Goal: Task Accomplishment & Management: Manage account settings

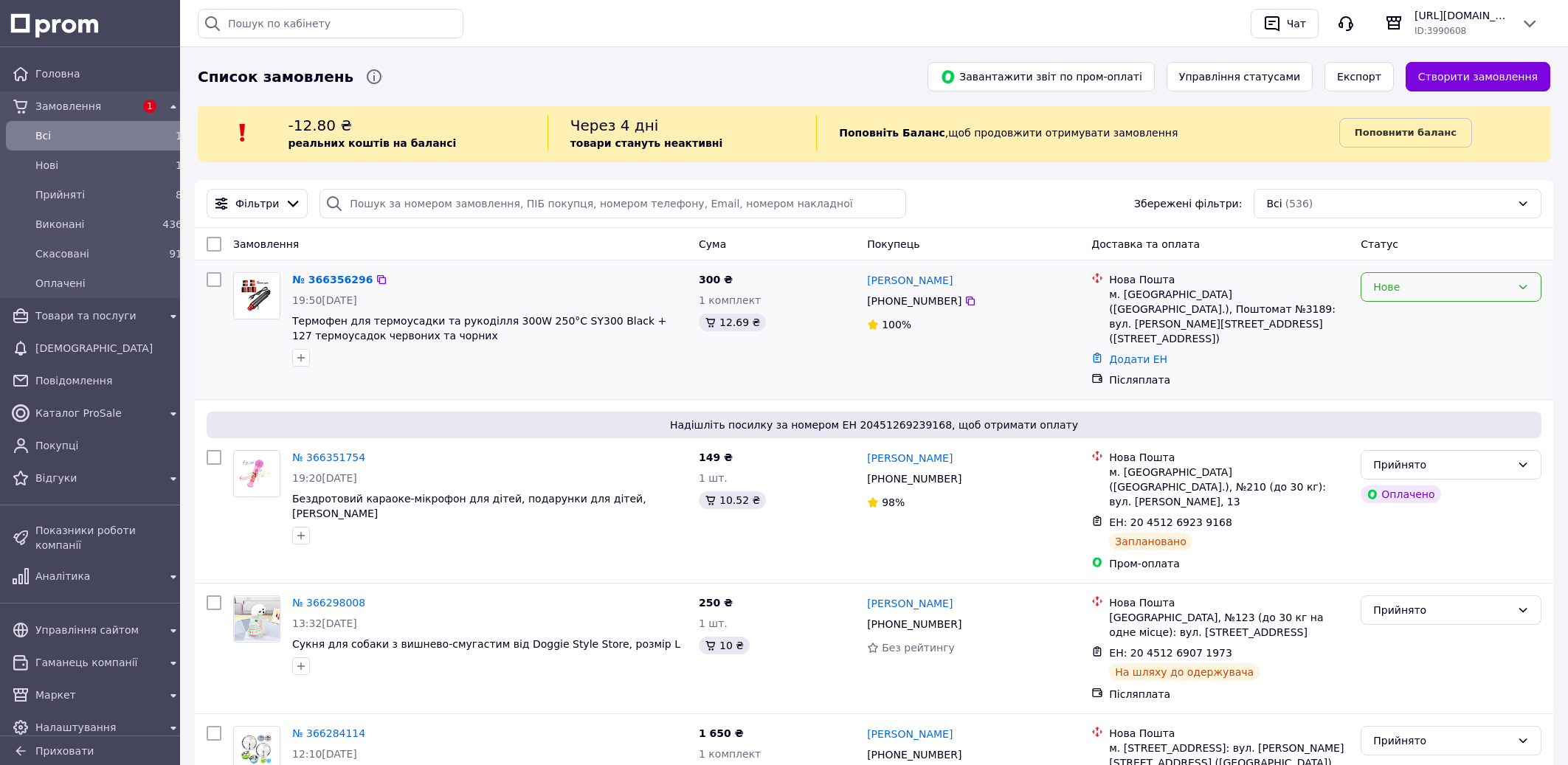
click at [1441, 290] on div "Нове" at bounding box center [1442, 286] width 138 height 16
click at [1412, 321] on li "Прийнято" at bounding box center [1451, 320] width 180 height 27
click at [331, 283] on link "№ 366356296" at bounding box center [328, 279] width 73 height 12
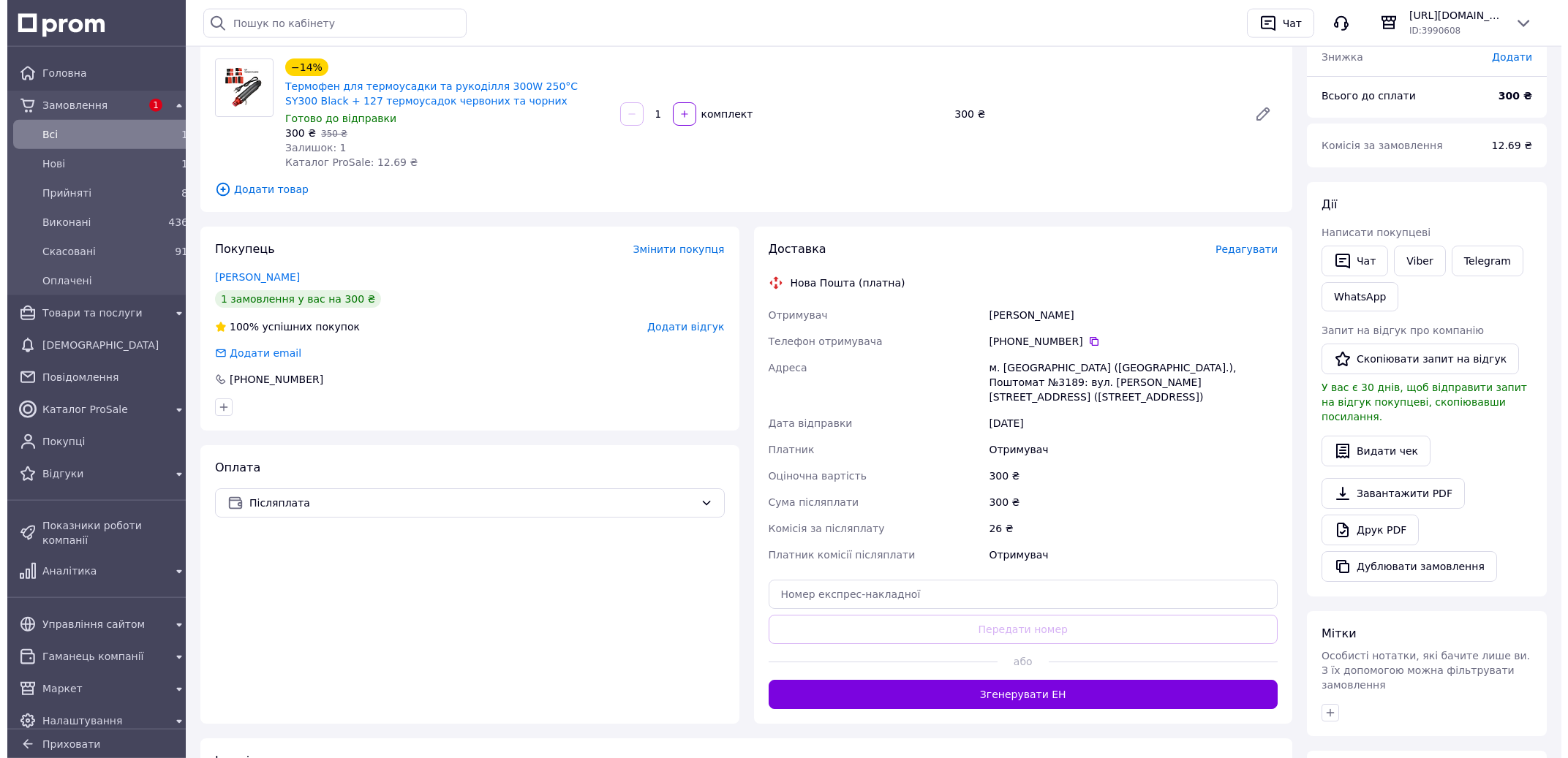
scroll to position [313, 0]
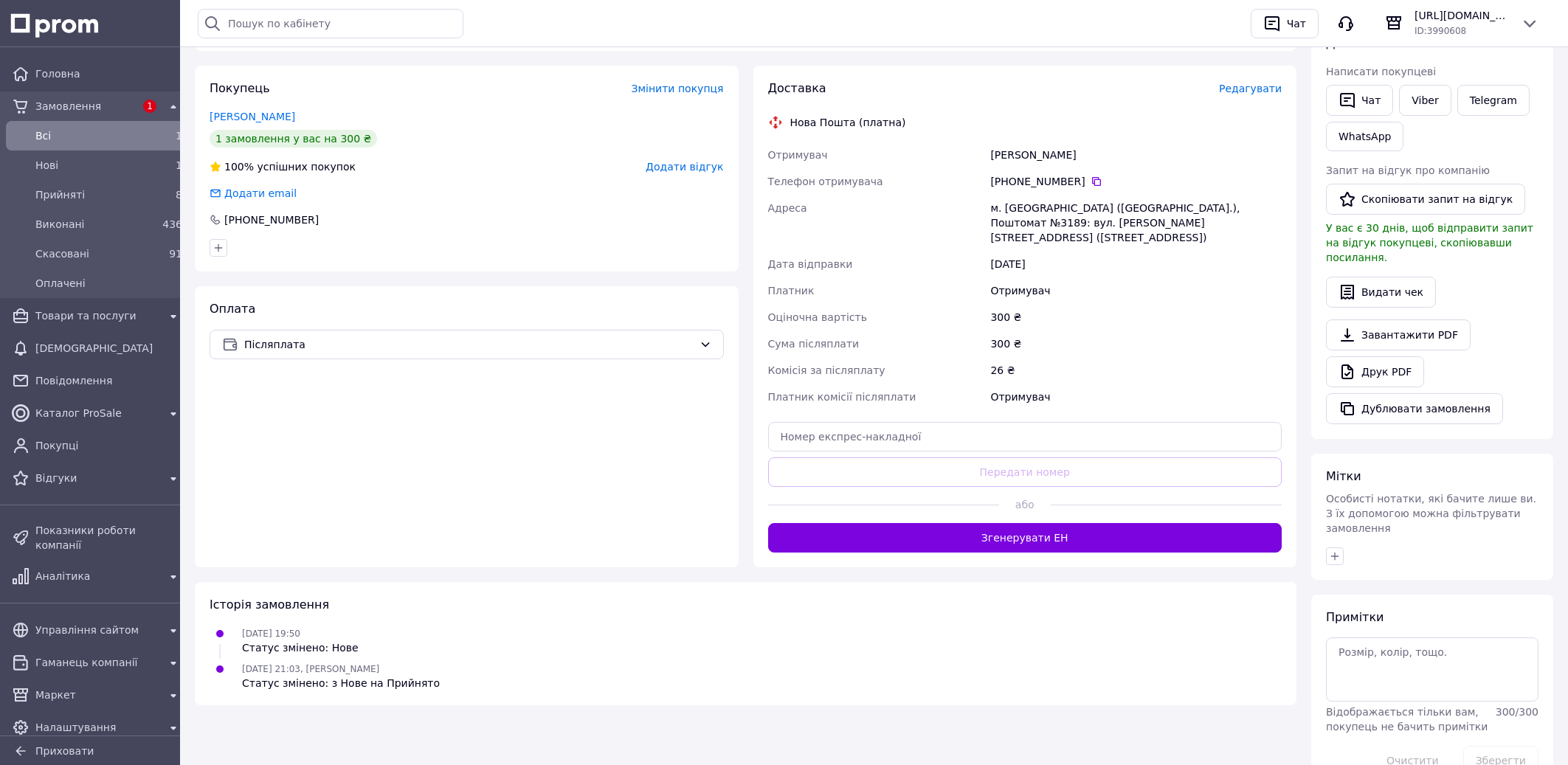
click at [1241, 92] on span "Редагувати" at bounding box center [1250, 89] width 63 height 12
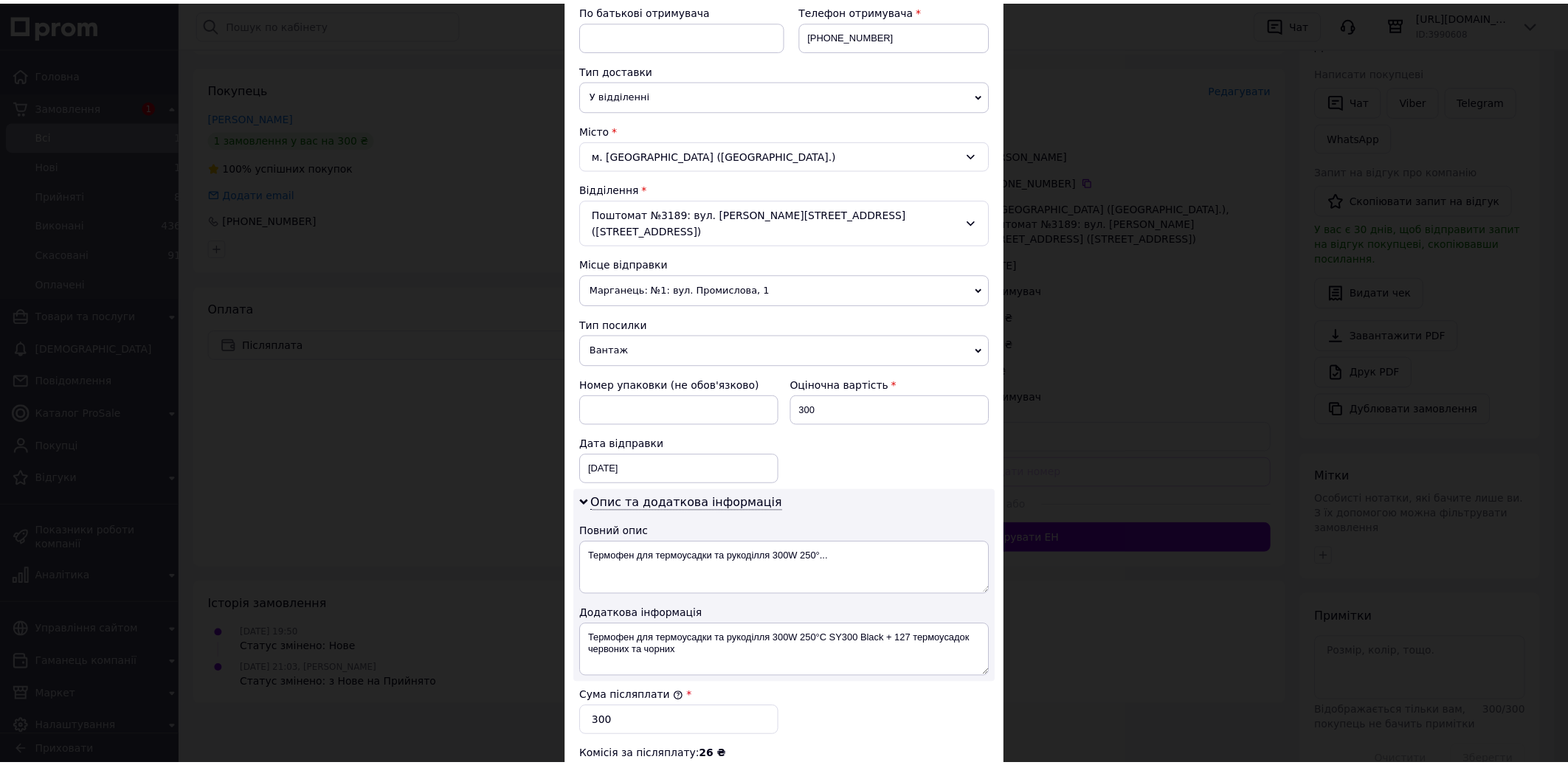
scroll to position [504, 0]
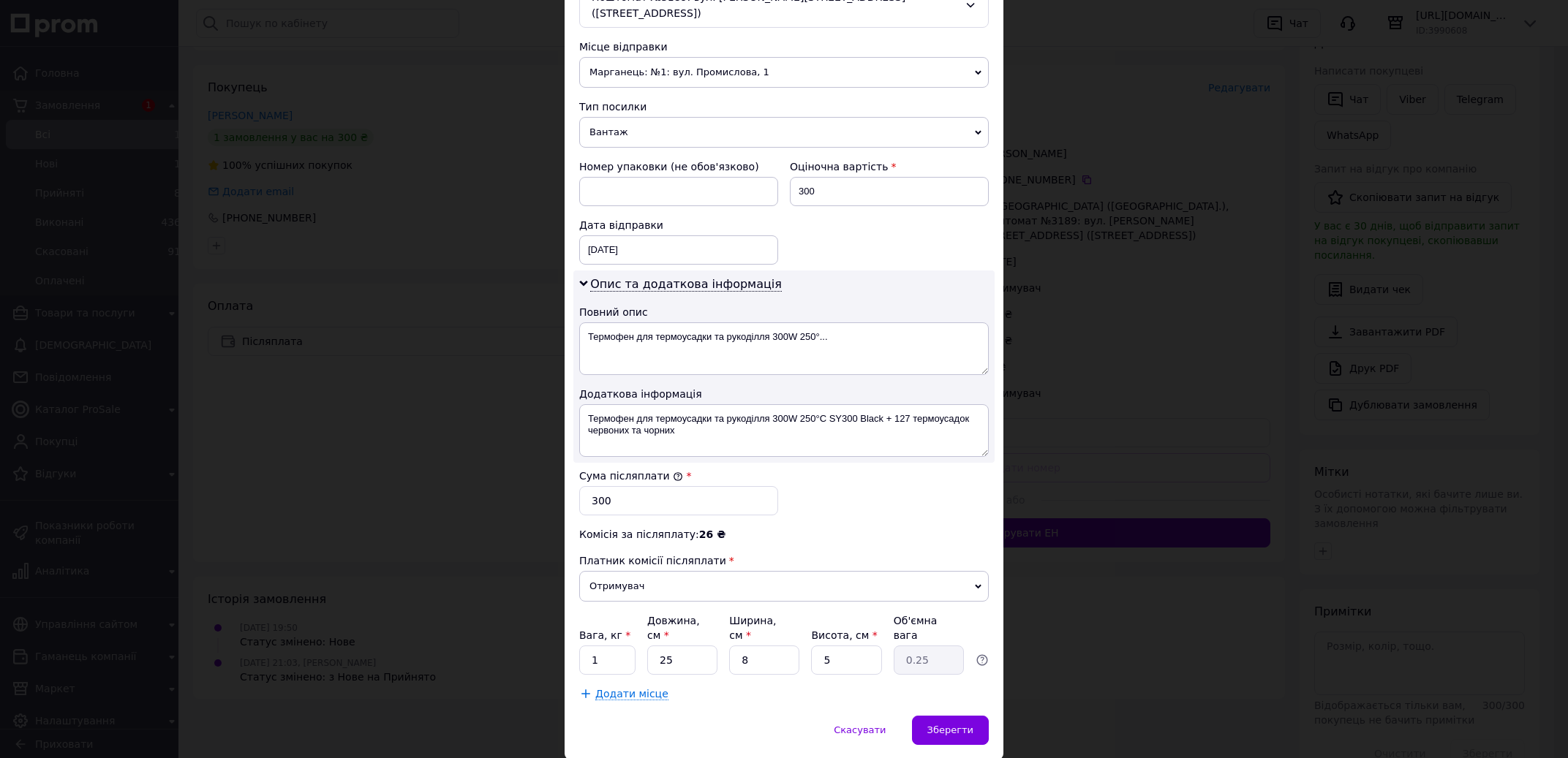
click at [1081, 316] on div "× Редагування доставки Спосіб доставки Нова Пошта (платна) Платник Отримувач Ві…" at bounding box center [784, 379] width 1568 height 758
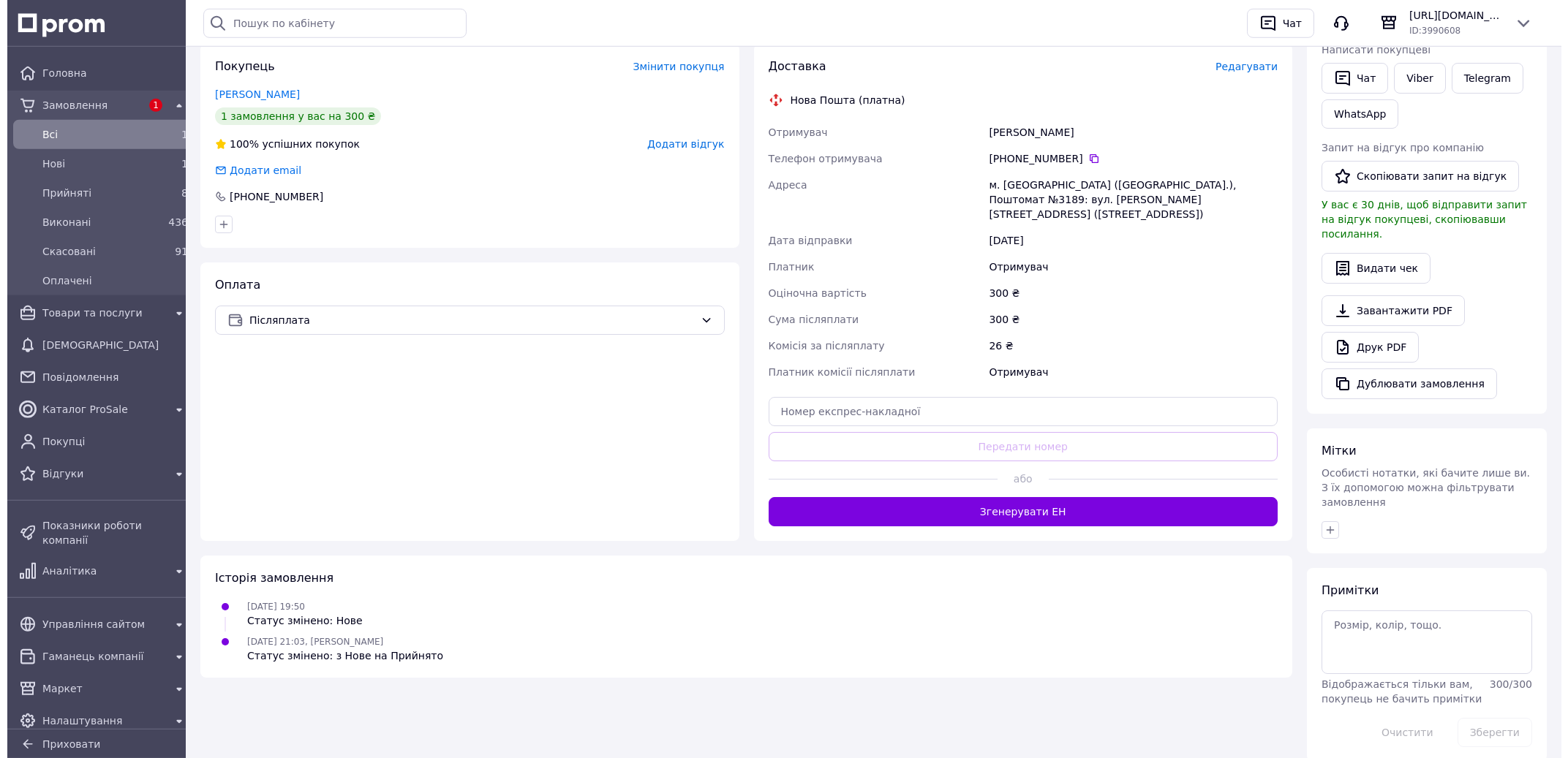
scroll to position [353, 0]
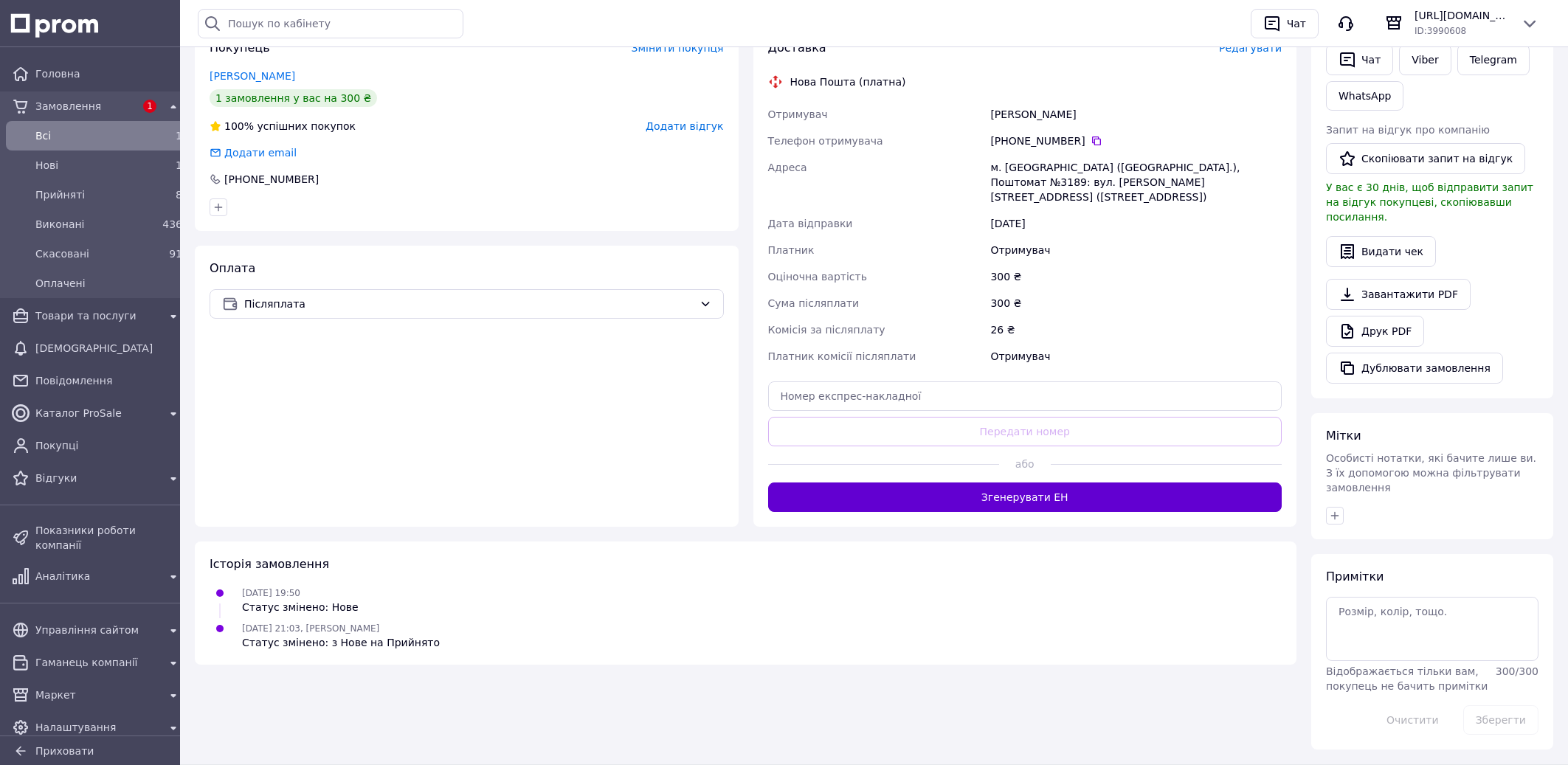
click at [940, 487] on button "Згенерувати ЕН" at bounding box center [1026, 497] width 514 height 29
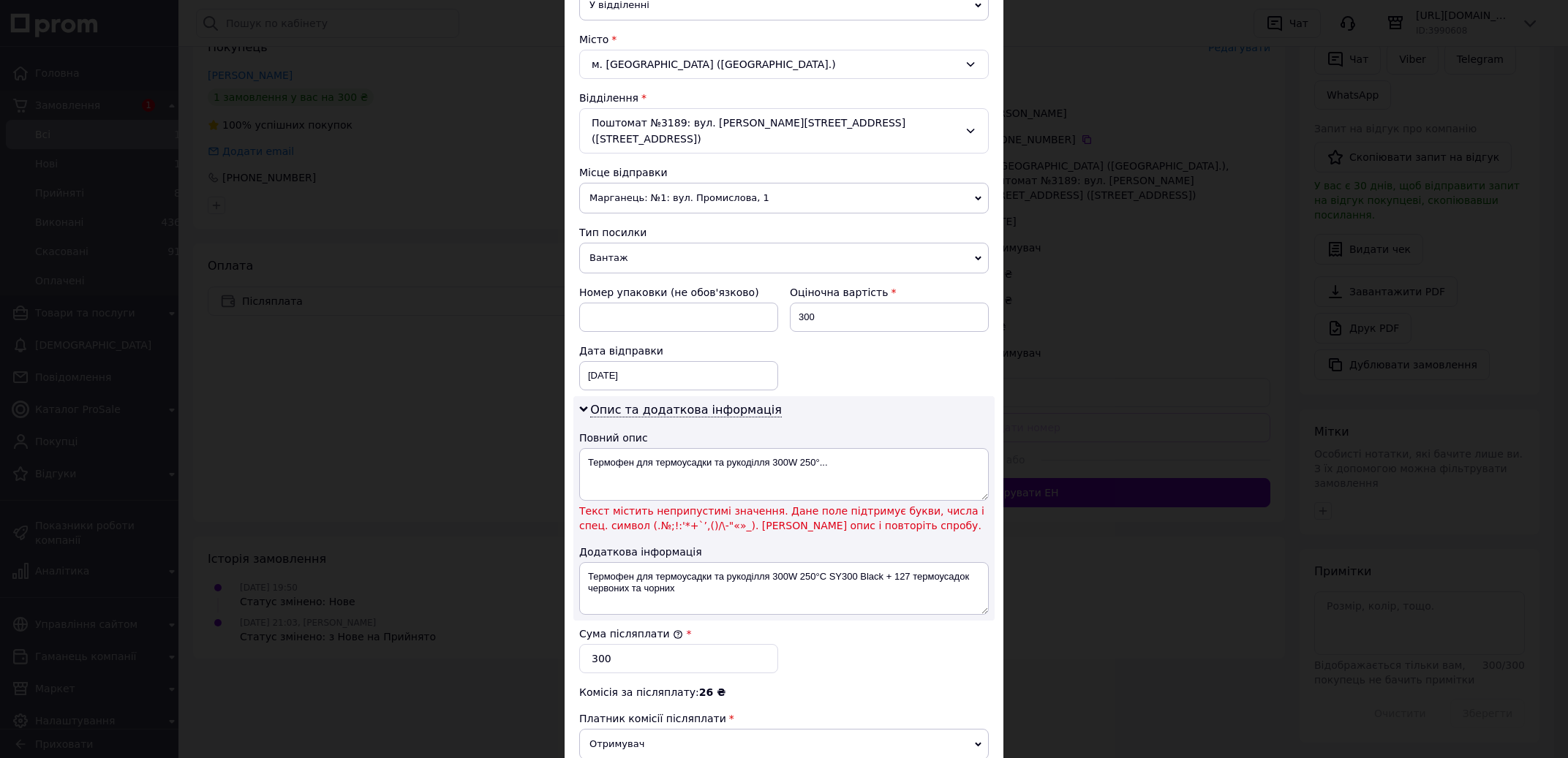
scroll to position [416, 0]
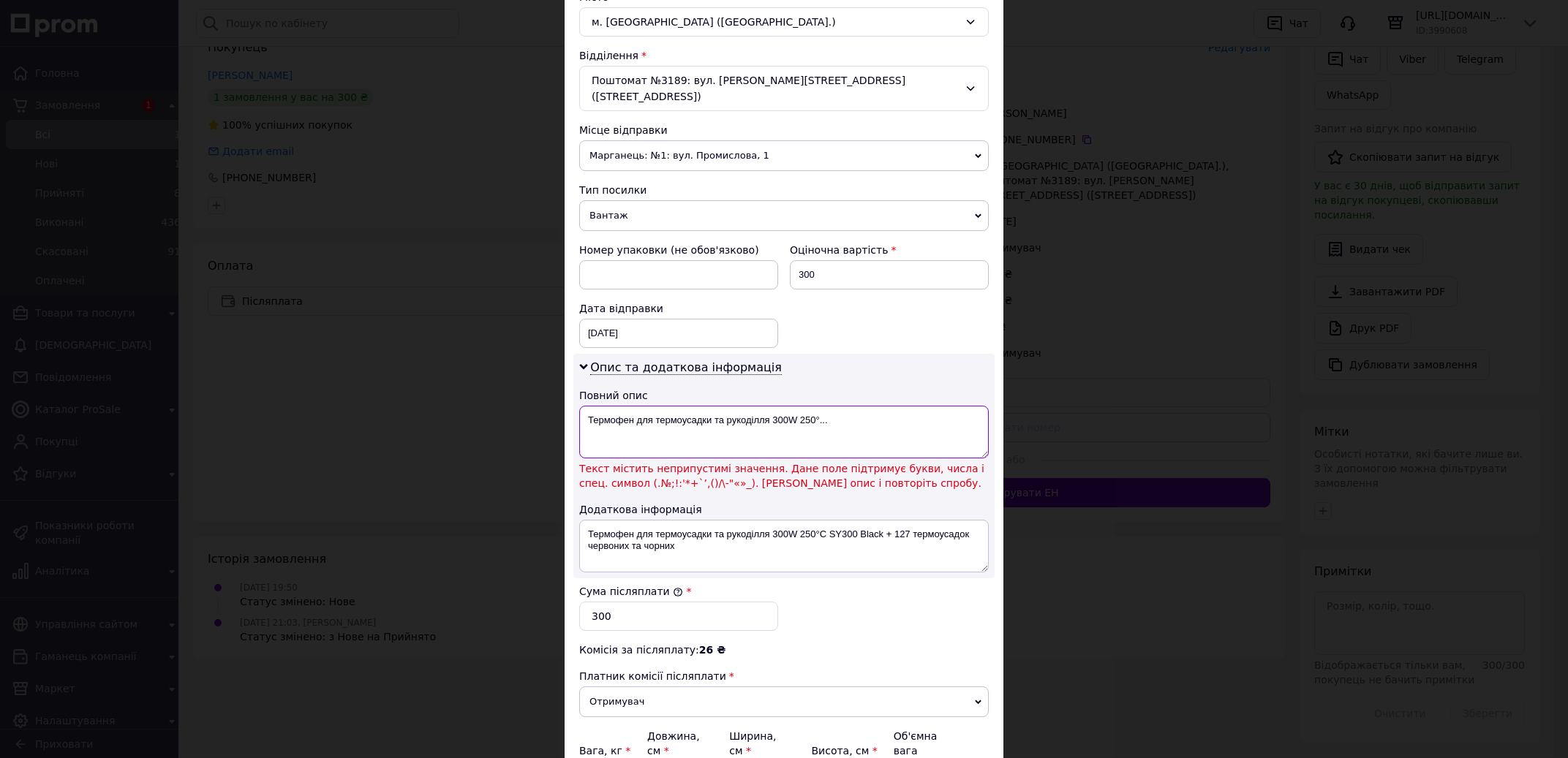
click at [845, 405] on textarea "Термофен для термоусадки та рукоділля 300W 250°..." at bounding box center [784, 432] width 410 height 53
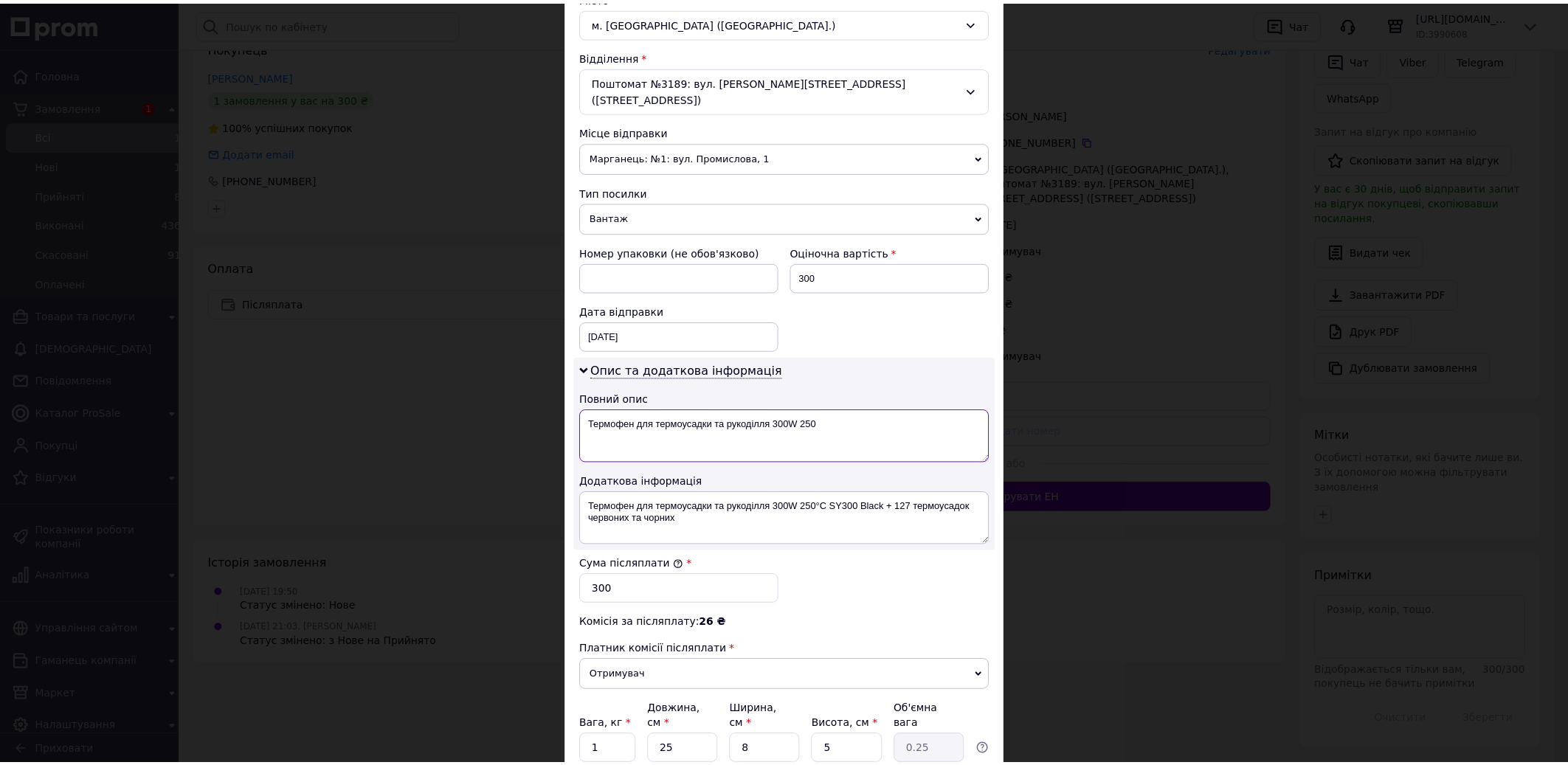
scroll to position [529, 0]
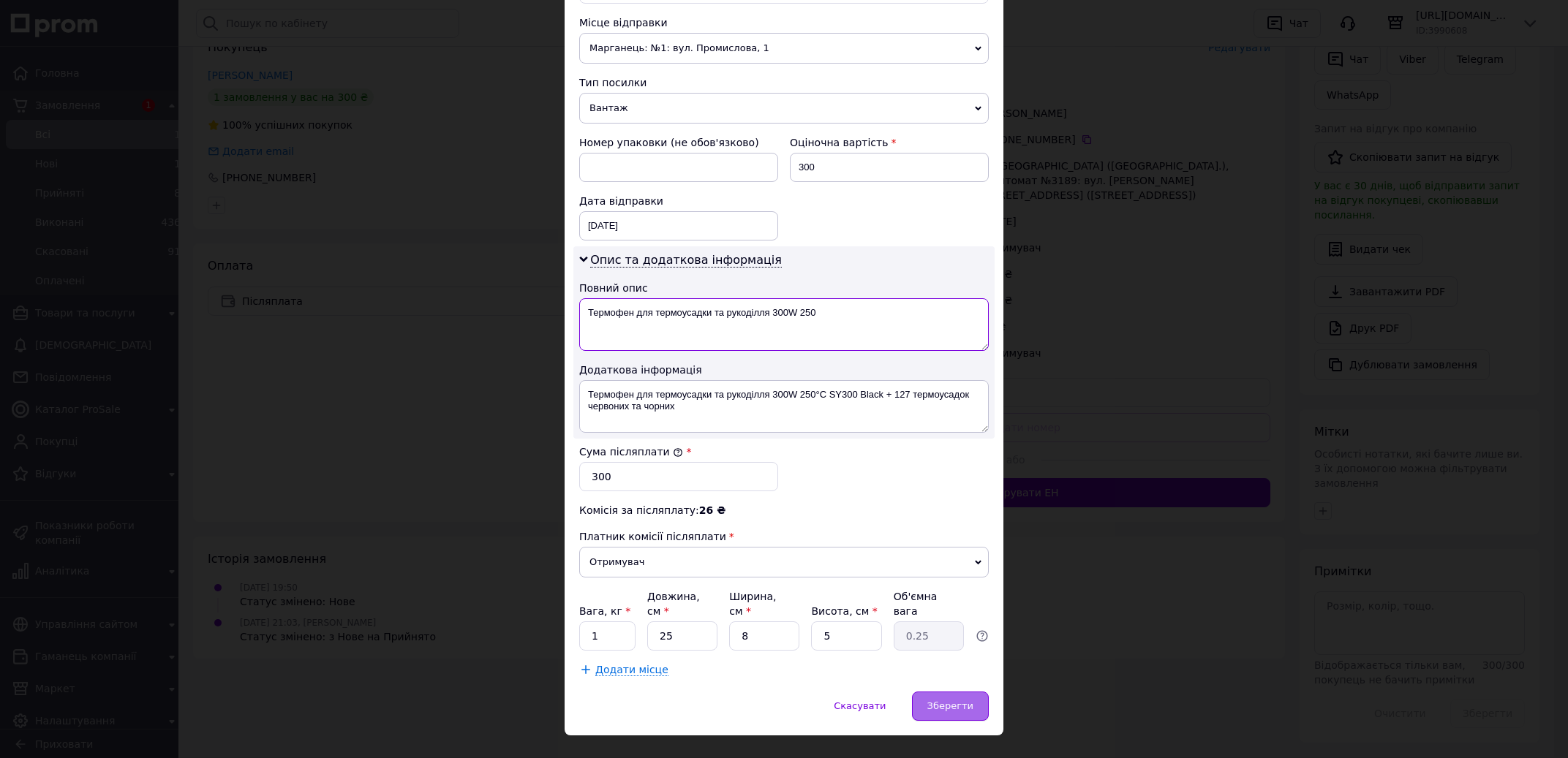
type textarea "Термофен для термоусадки та рукоділля 300W 250"
click at [945, 692] on div "Зберегти" at bounding box center [950, 706] width 77 height 29
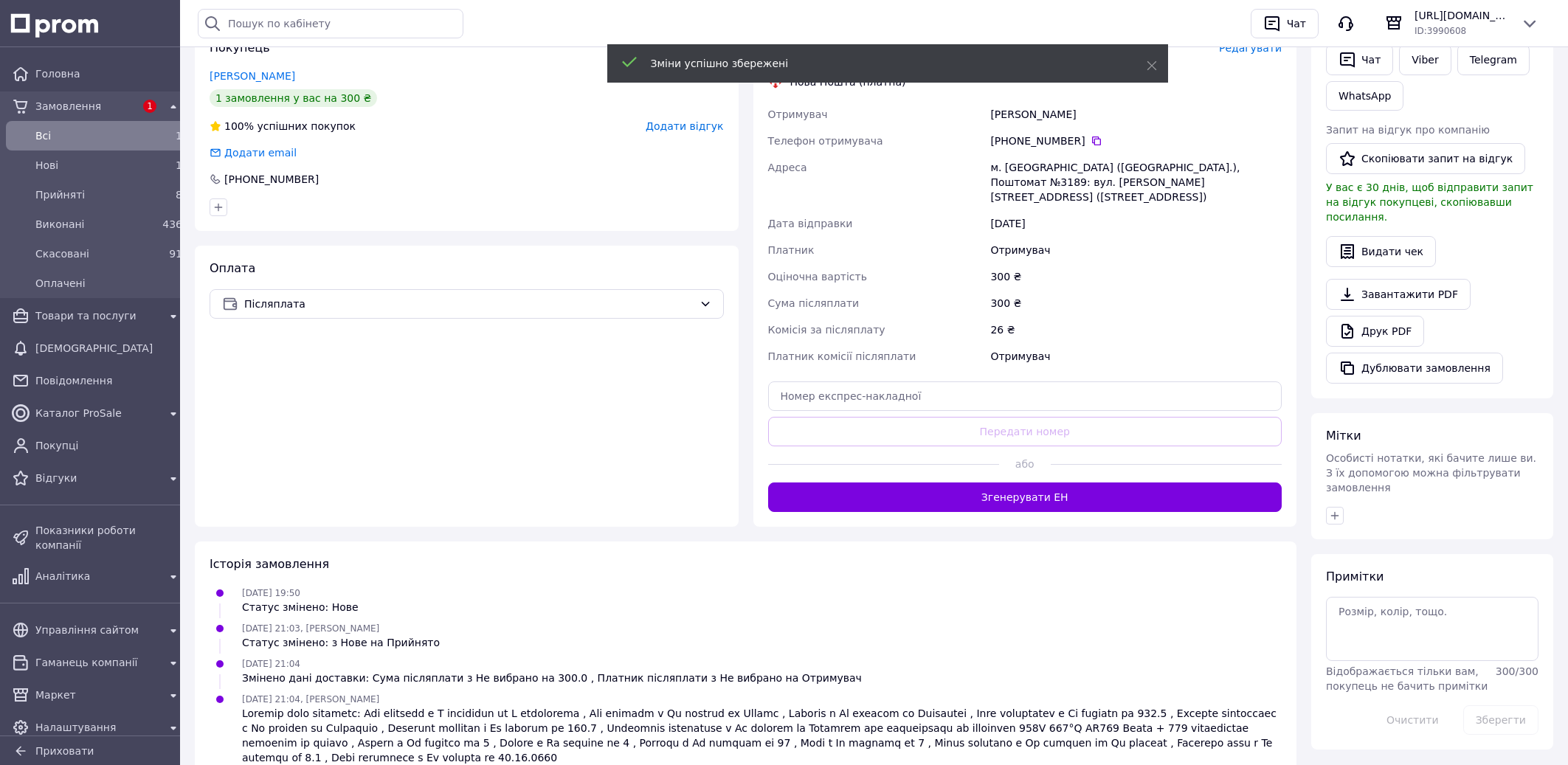
scroll to position [401, 0]
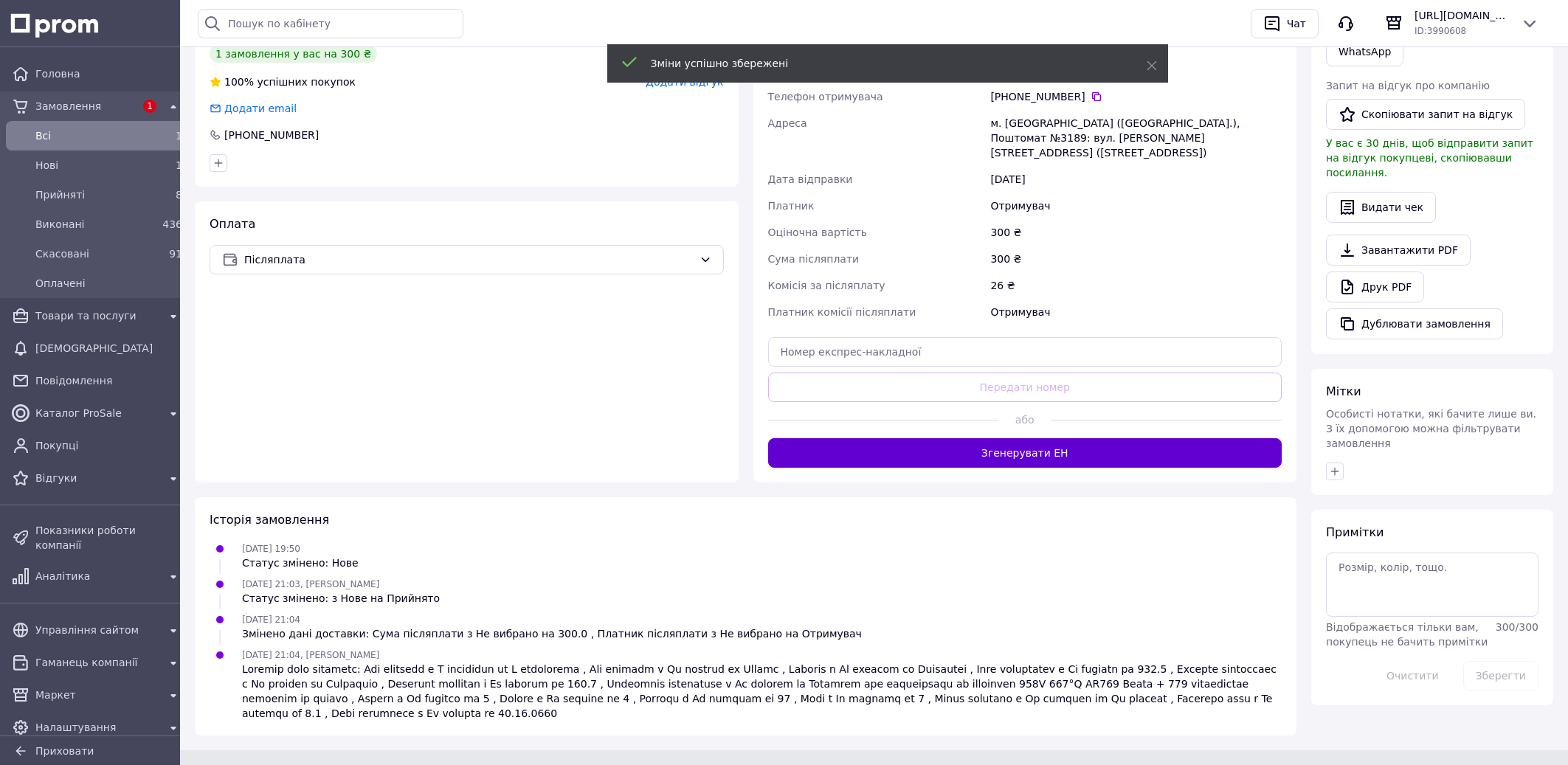
click at [966, 445] on button "Згенерувати ЕН" at bounding box center [1026, 453] width 514 height 29
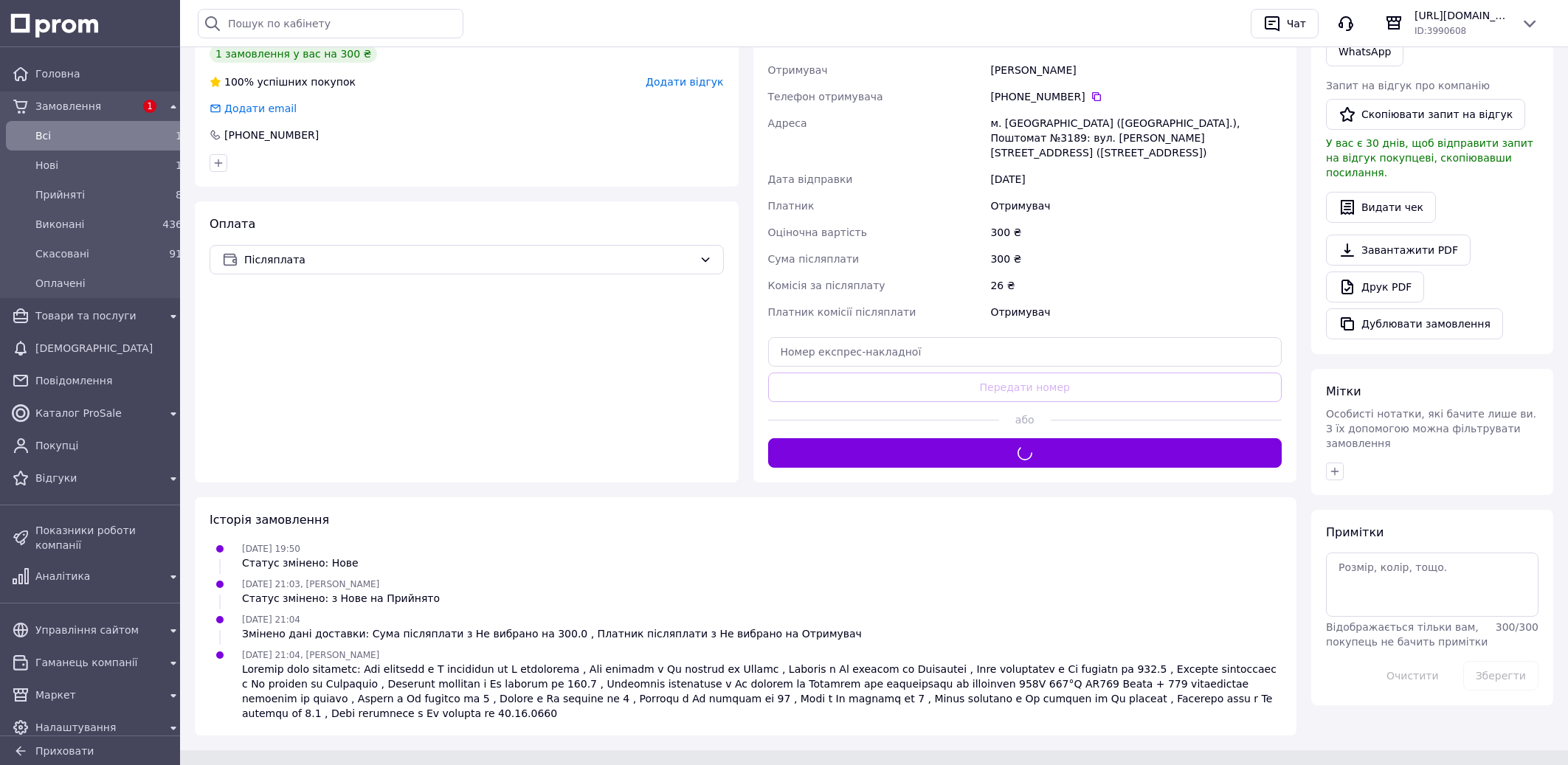
scroll to position [382, 0]
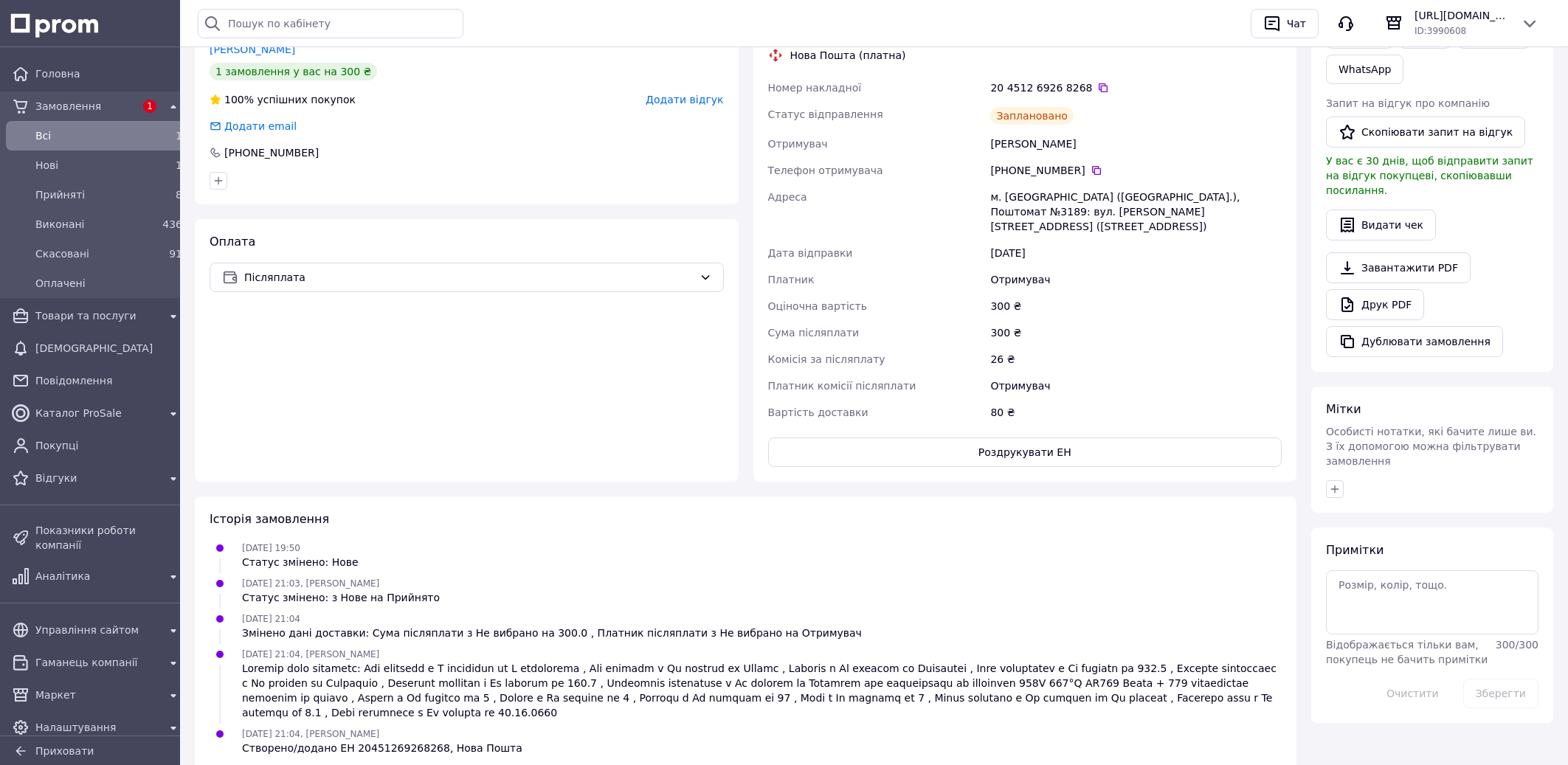
click at [34, 104] on div "Замовлення" at bounding box center [85, 107] width 106 height 21
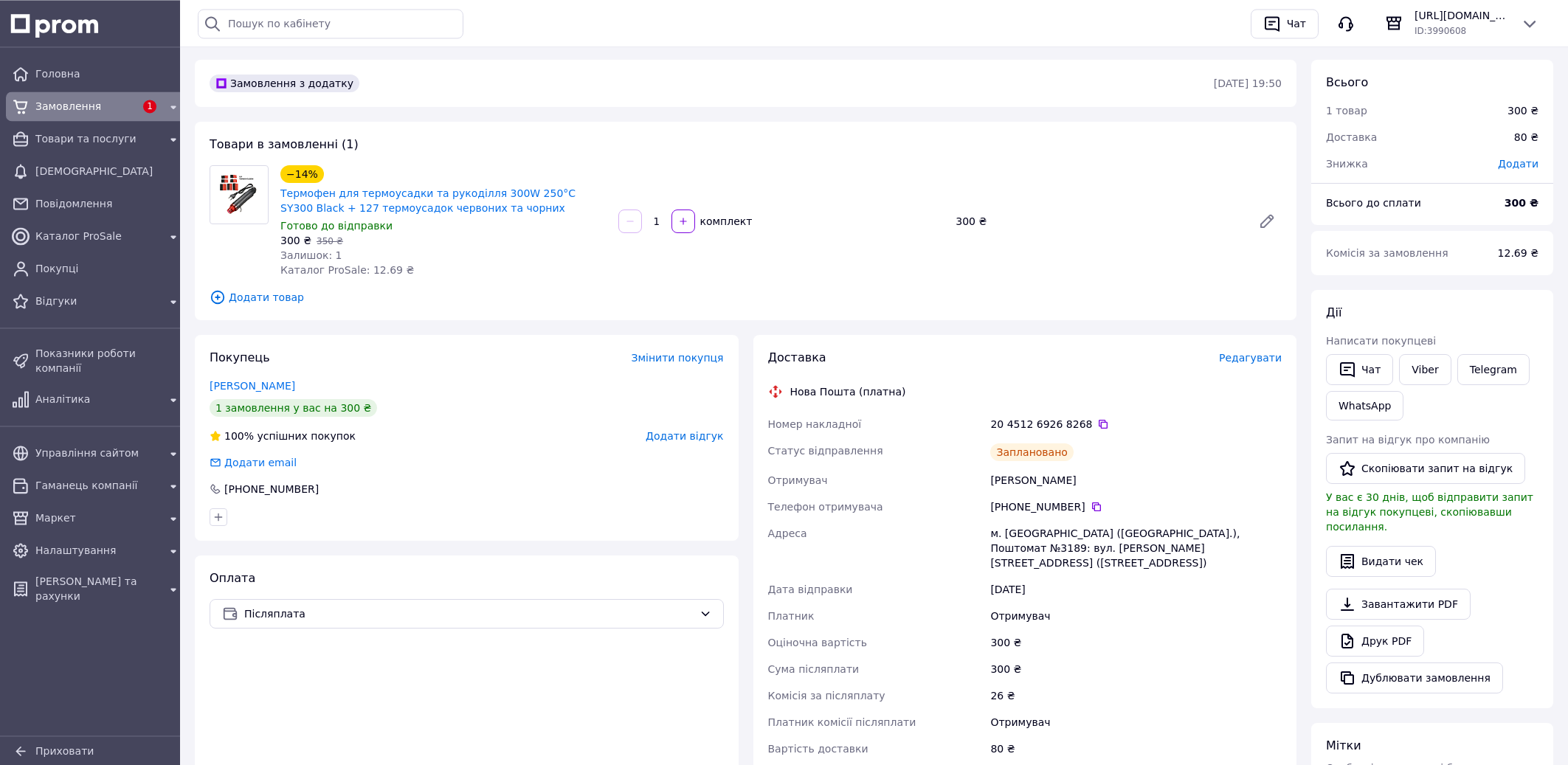
scroll to position [0, 0]
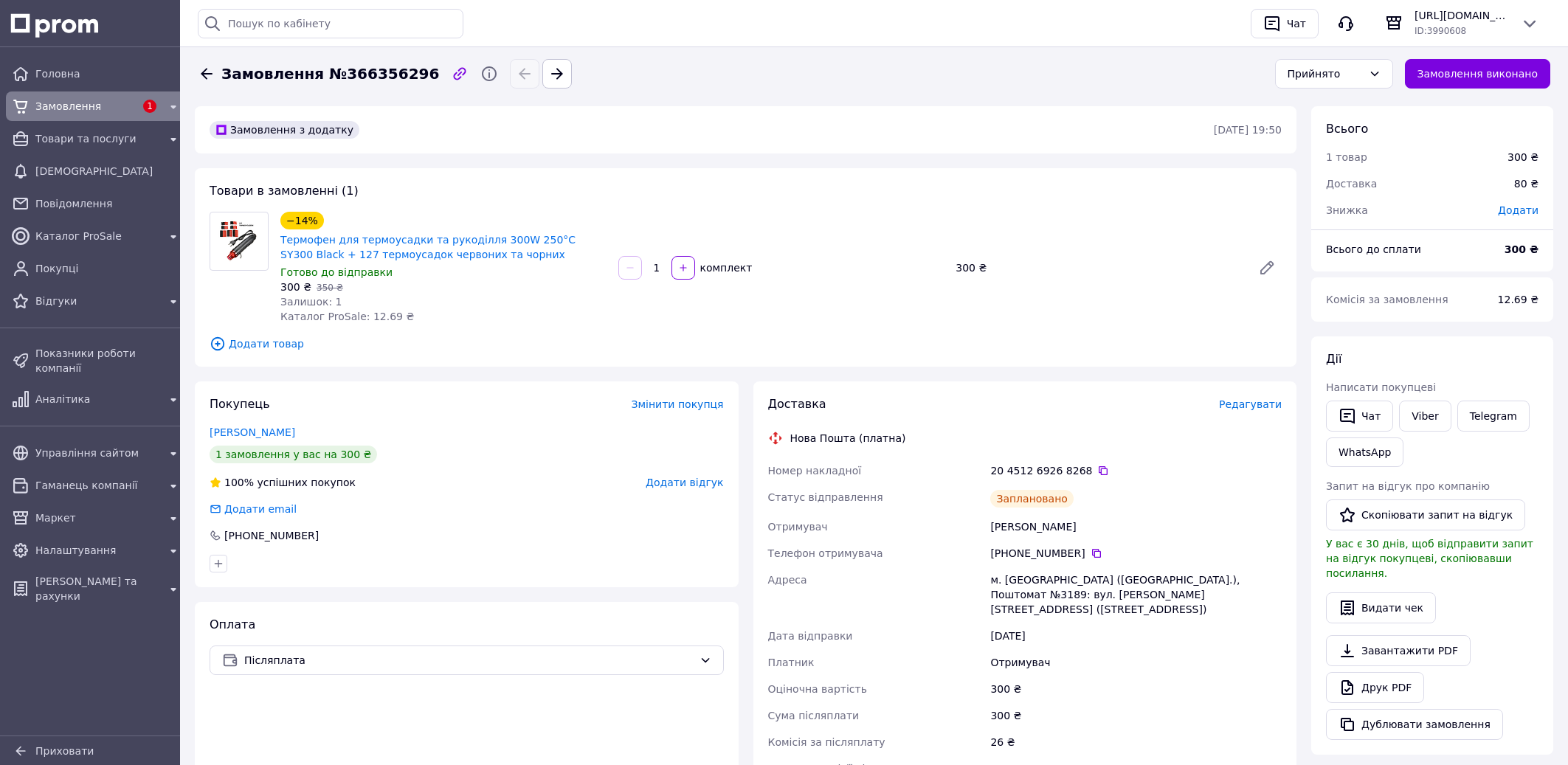
click at [70, 104] on span "Замовлення" at bounding box center [85, 106] width 100 height 15
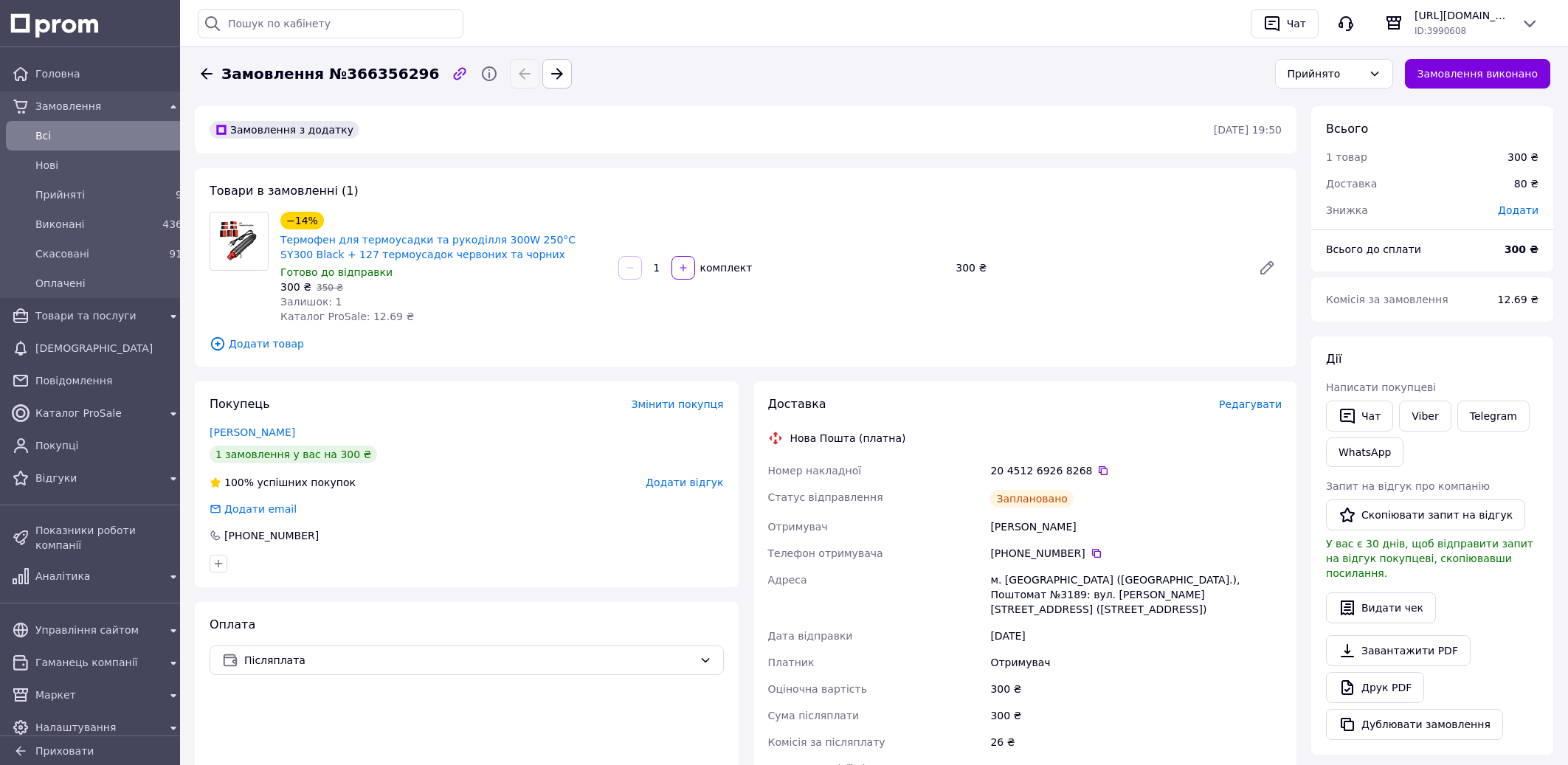
click at [466, 250] on span "Термофен для термоусадки та рукоділля 300W 250°С SY300 Black + 127 термоусадок …" at bounding box center [443, 247] width 326 height 29
click at [463, 242] on link "Термофен для термоусадки та рукоділля 300W 250°С SY300 Black + 127 термоусадок …" at bounding box center [427, 247] width 295 height 27
click at [101, 357] on div "[DEMOGRAPHIC_DATA]" at bounding box center [109, 348] width 153 height 21
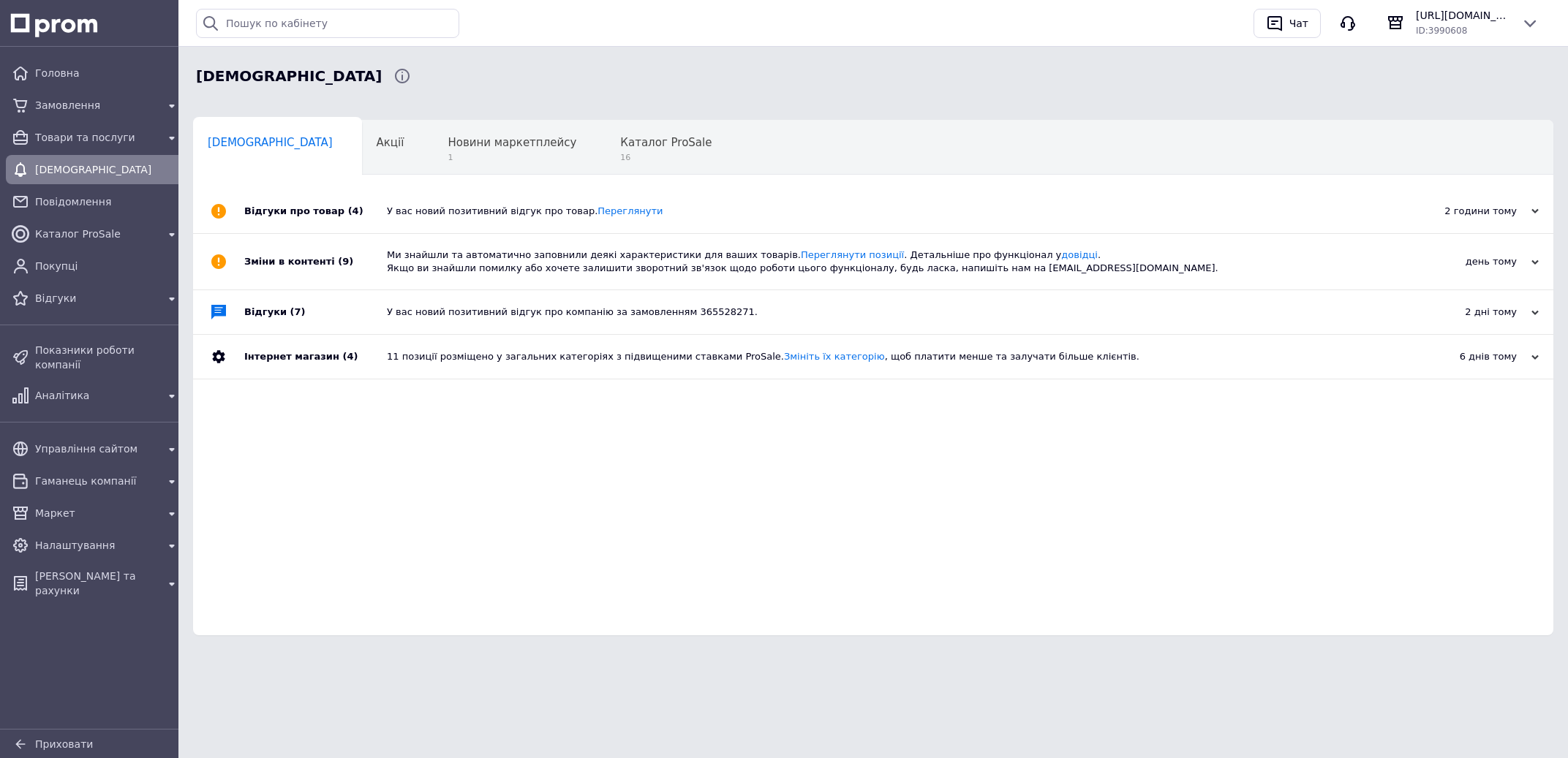
click at [603, 220] on div "У вас новий позитивний відгук про товар. [GEOGRAPHIC_DATA]" at bounding box center [890, 211] width 1006 height 44
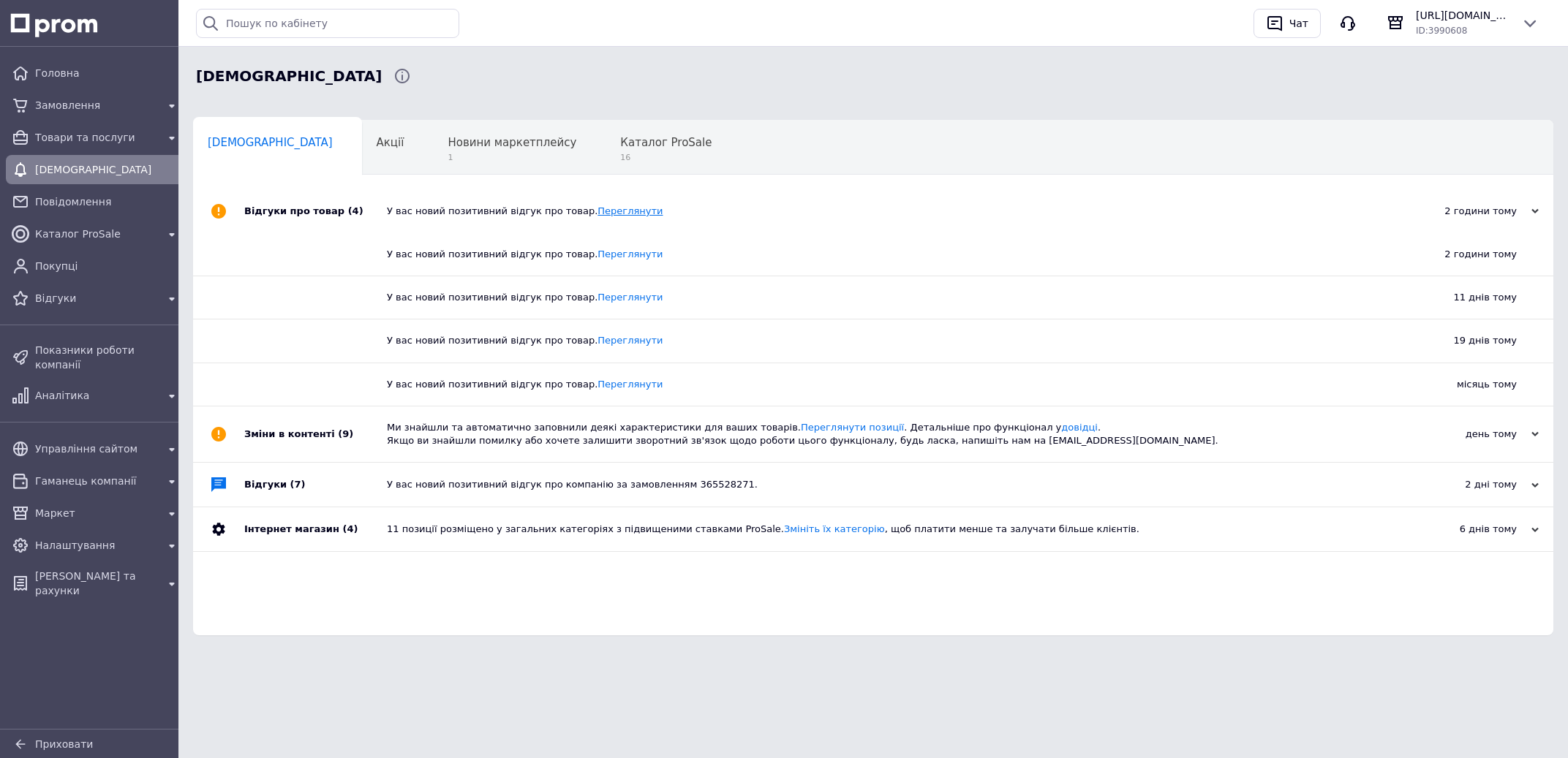
click at [600, 210] on link "Переглянути" at bounding box center [630, 210] width 65 height 11
